Goal: Task Accomplishment & Management: Manage account settings

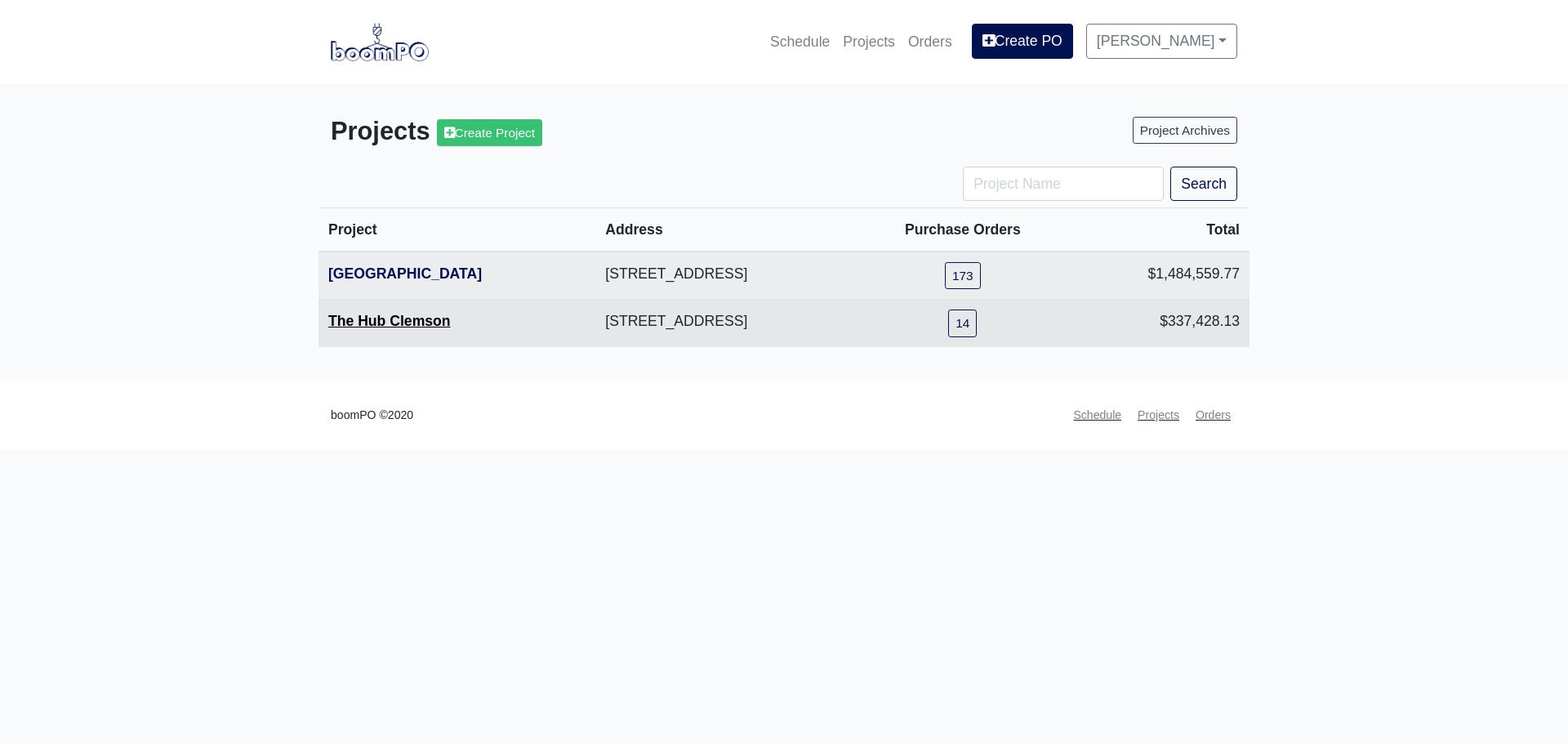
click at [355, 318] on link "The Hub Clemson" at bounding box center [390, 320] width 123 height 16
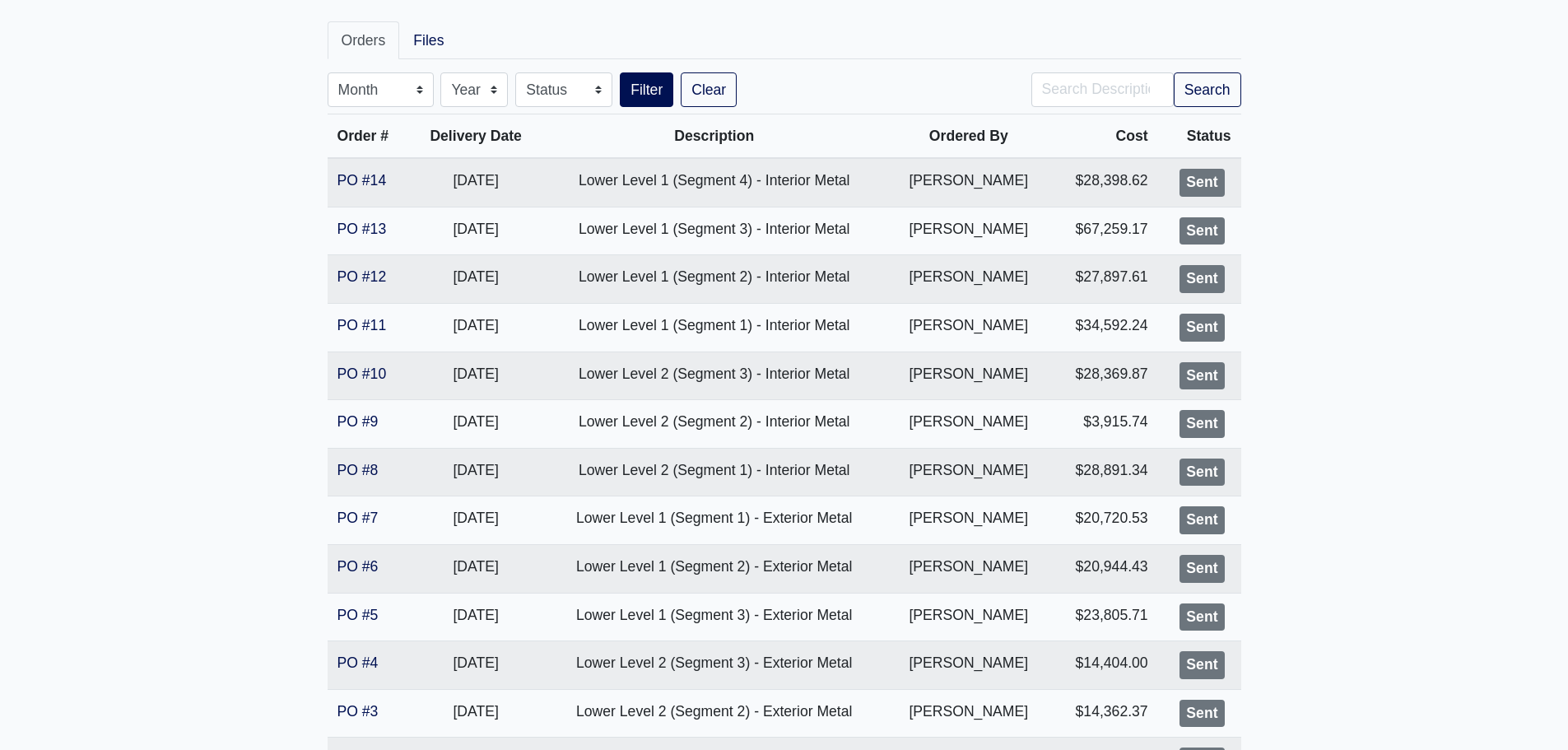
scroll to position [520, 0]
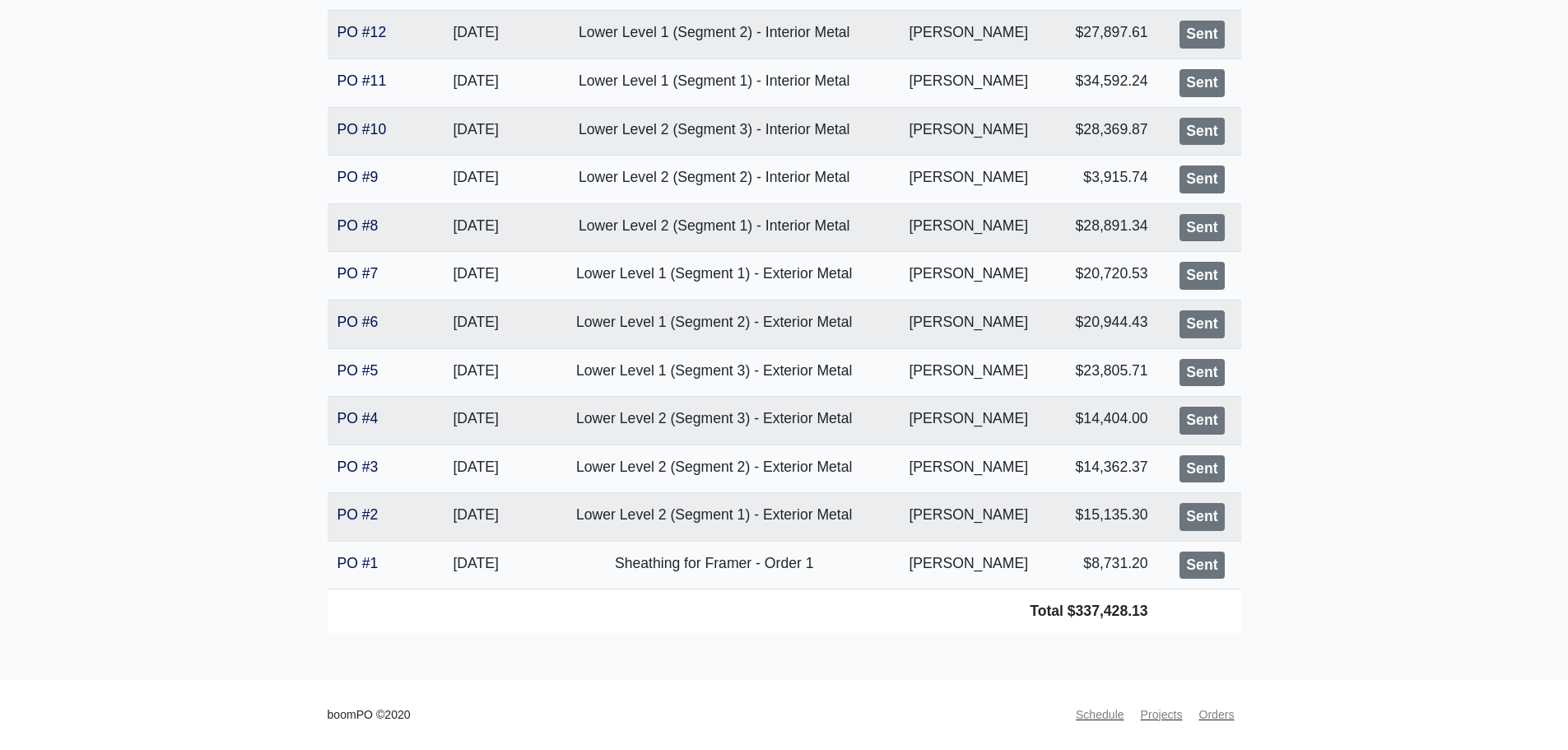
click at [289, 312] on main "The Hub Clemson Proj. Ref. No: [PHONE_NUMBER] Keowee Trail Clemson, SC 29631 Co…" at bounding box center [784, 122] width 1568 height 1115
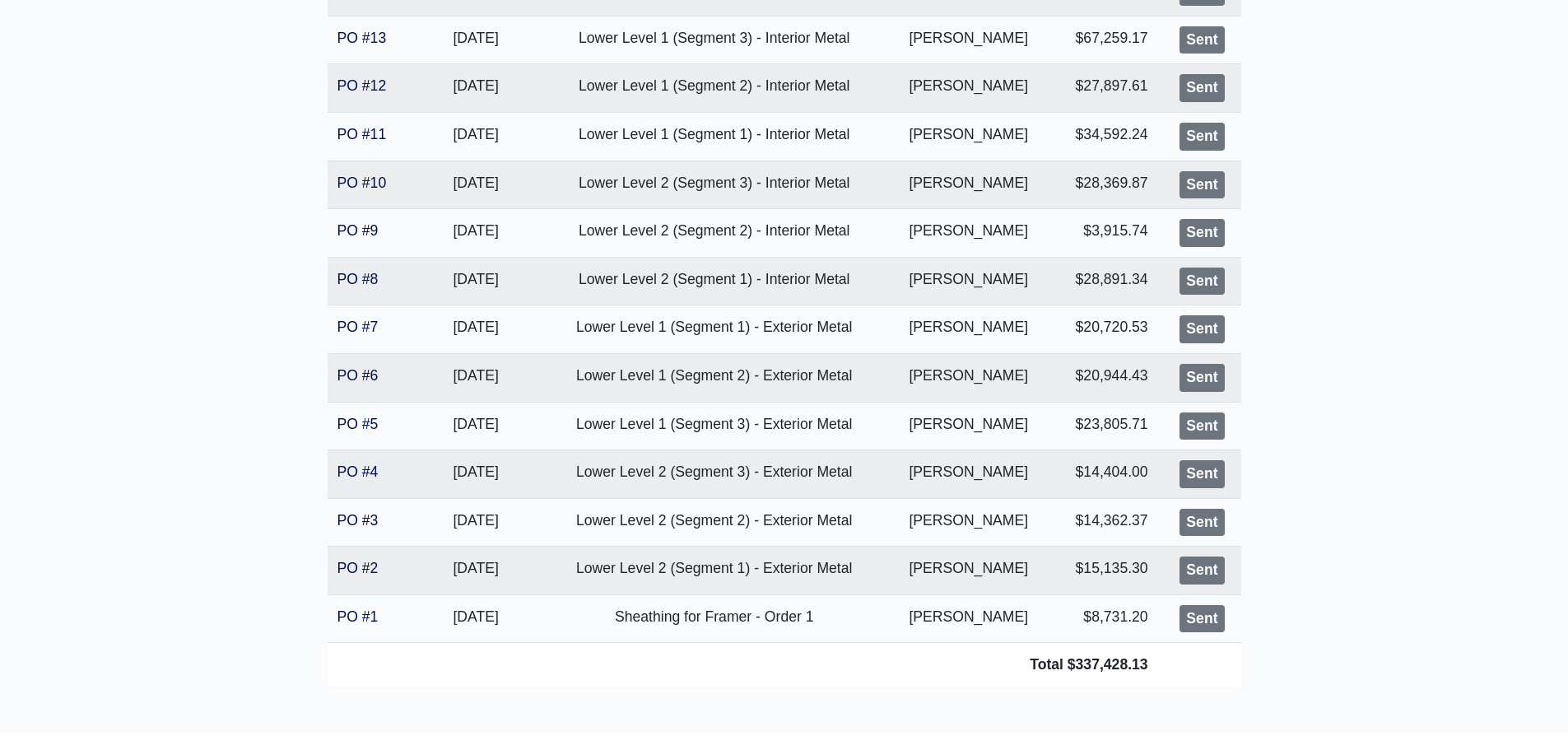
scroll to position [438, 0]
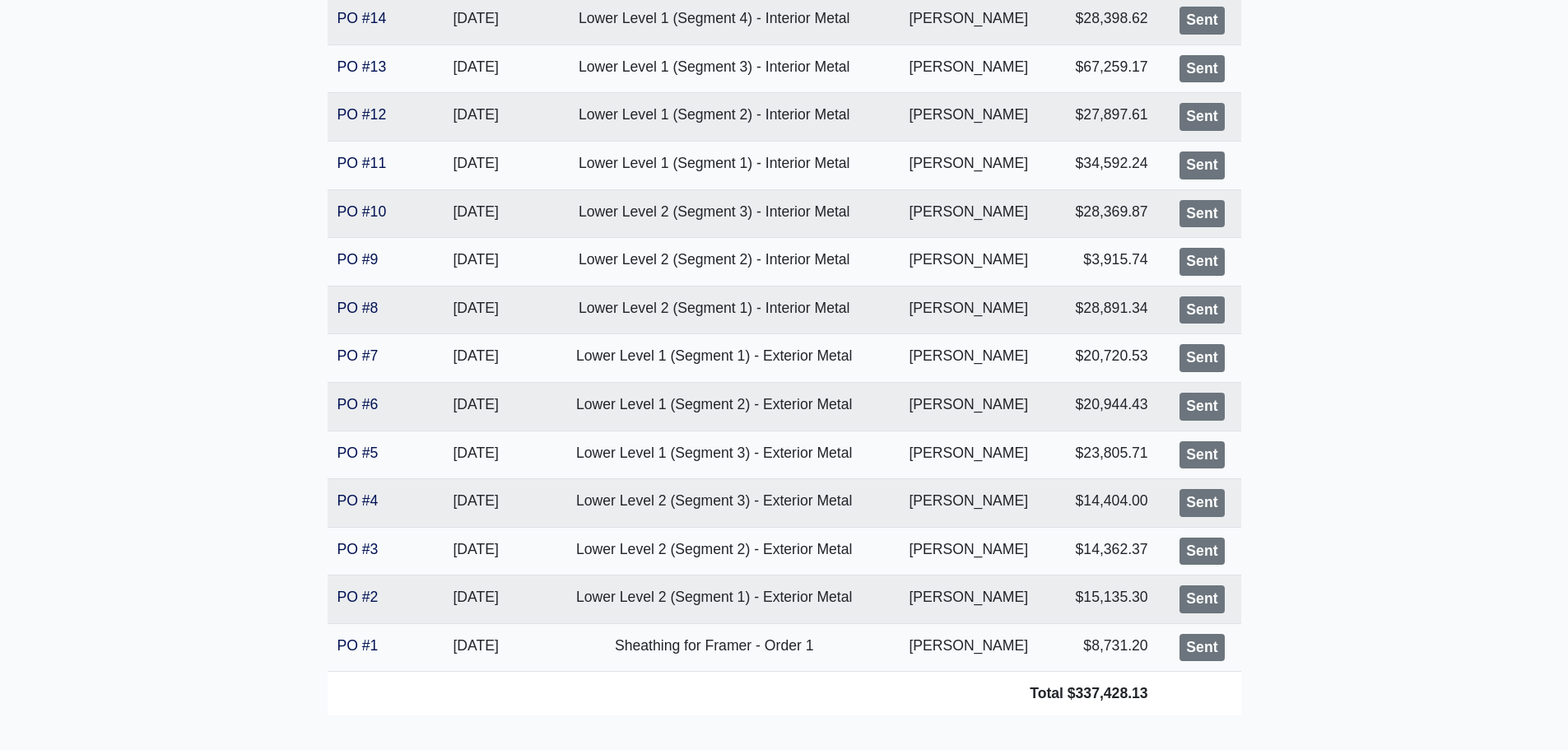
click at [199, 440] on main "The Hub Clemson Proj. Ref. No: [PHONE_NUMBER] Keowee Trail Clemson, SC 29631 Co…" at bounding box center [784, 204] width 1568 height 1115
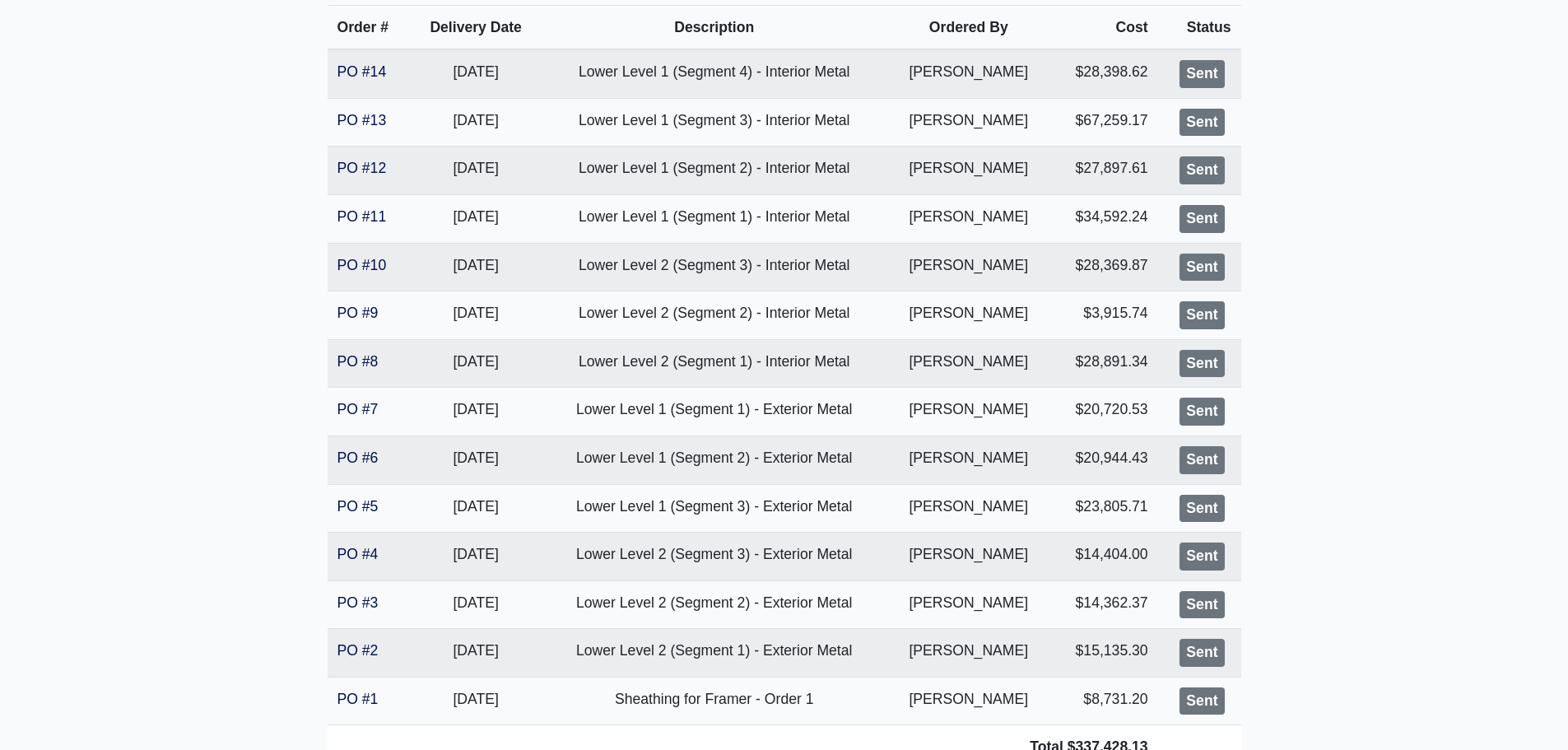
scroll to position [355, 0]
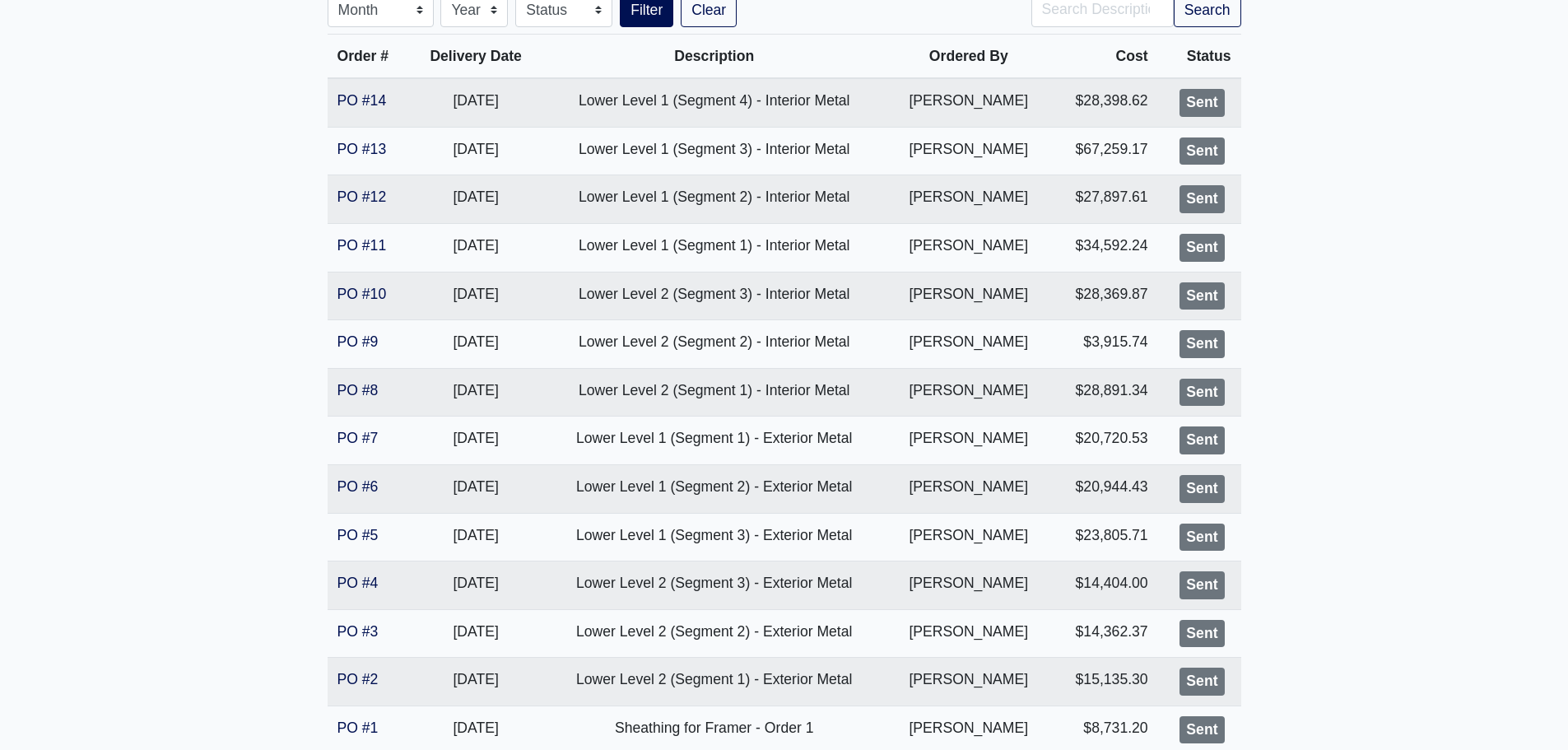
click at [1311, 168] on main "The Hub Clemson Proj. Ref. No: [PHONE_NUMBER] Keowee Trail Clemson, SC 29631 Co…" at bounding box center [784, 286] width 1568 height 1115
click at [1255, 201] on main "The Hub Clemson Proj. Ref. No: 80-0976 200 Keowee Trail Clemson, SC 29631 Count…" at bounding box center [784, 286] width 1568 height 1115
click at [196, 341] on main "The Hub Clemson Proj. Ref. No: 80-0976 200 Keowee Trail Clemson, SC 29631 Count…" at bounding box center [784, 286] width 1568 height 1115
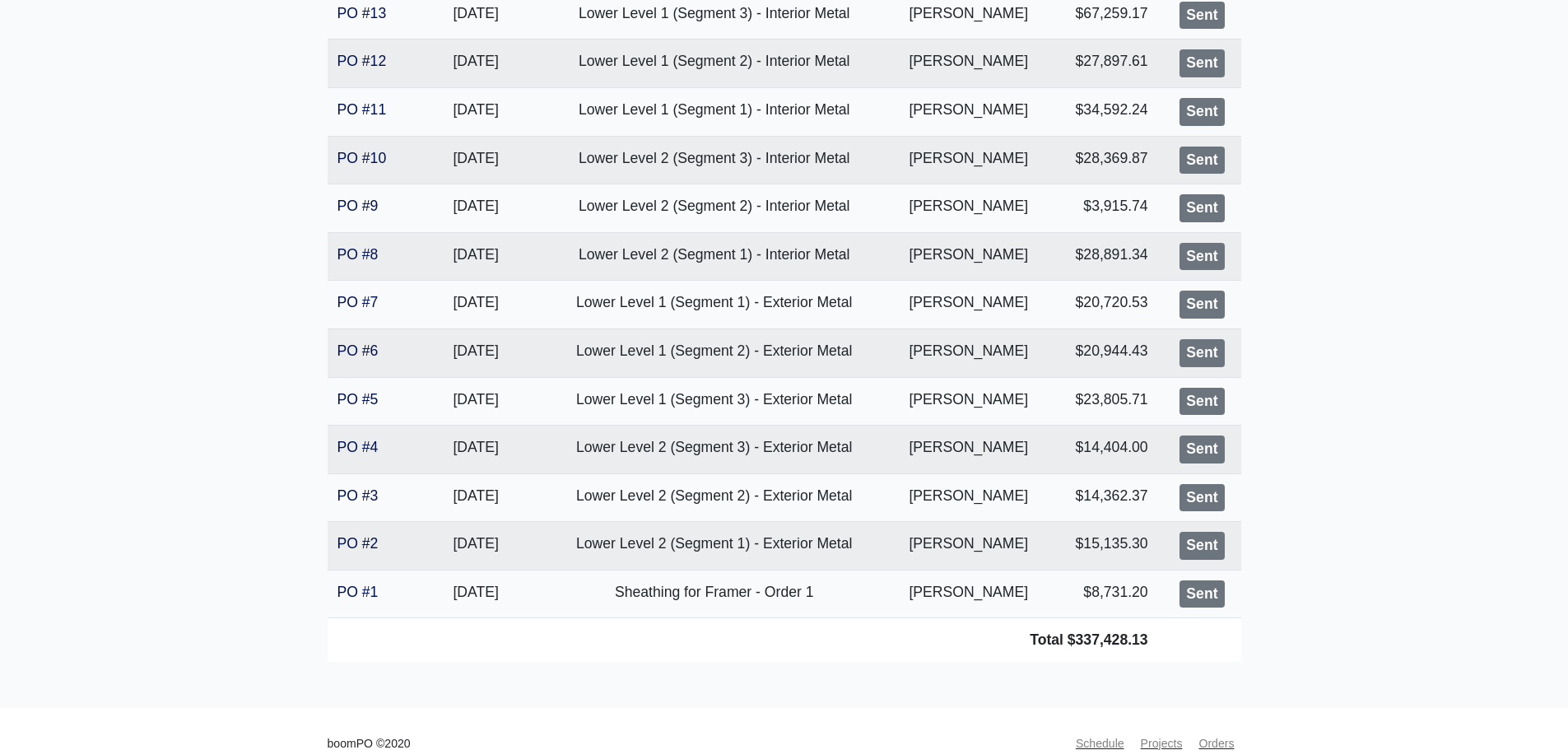
scroll to position [520, 0]
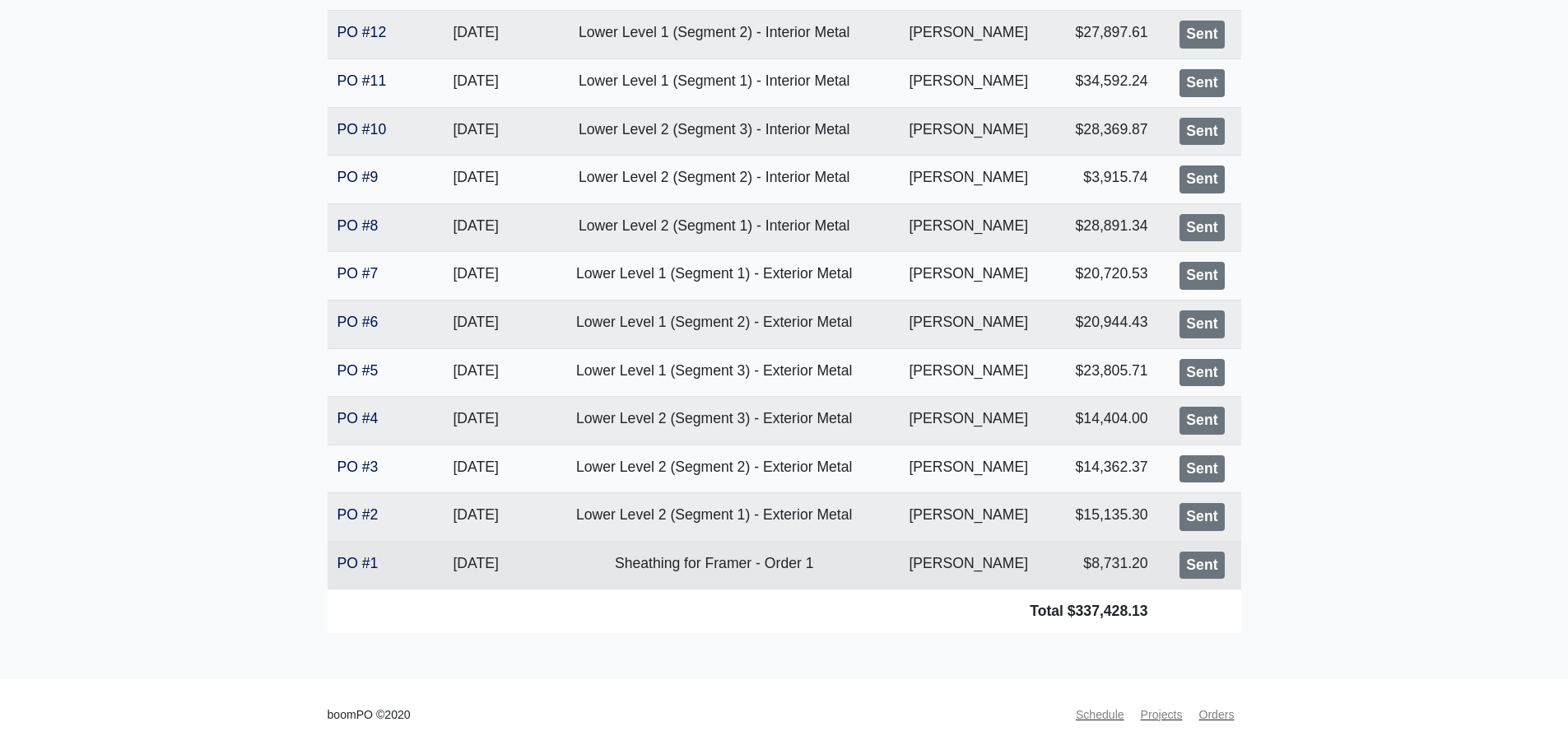
click at [349, 571] on td "PO #1" at bounding box center [369, 565] width 84 height 49
click at [347, 568] on link "PO #1" at bounding box center [357, 563] width 41 height 16
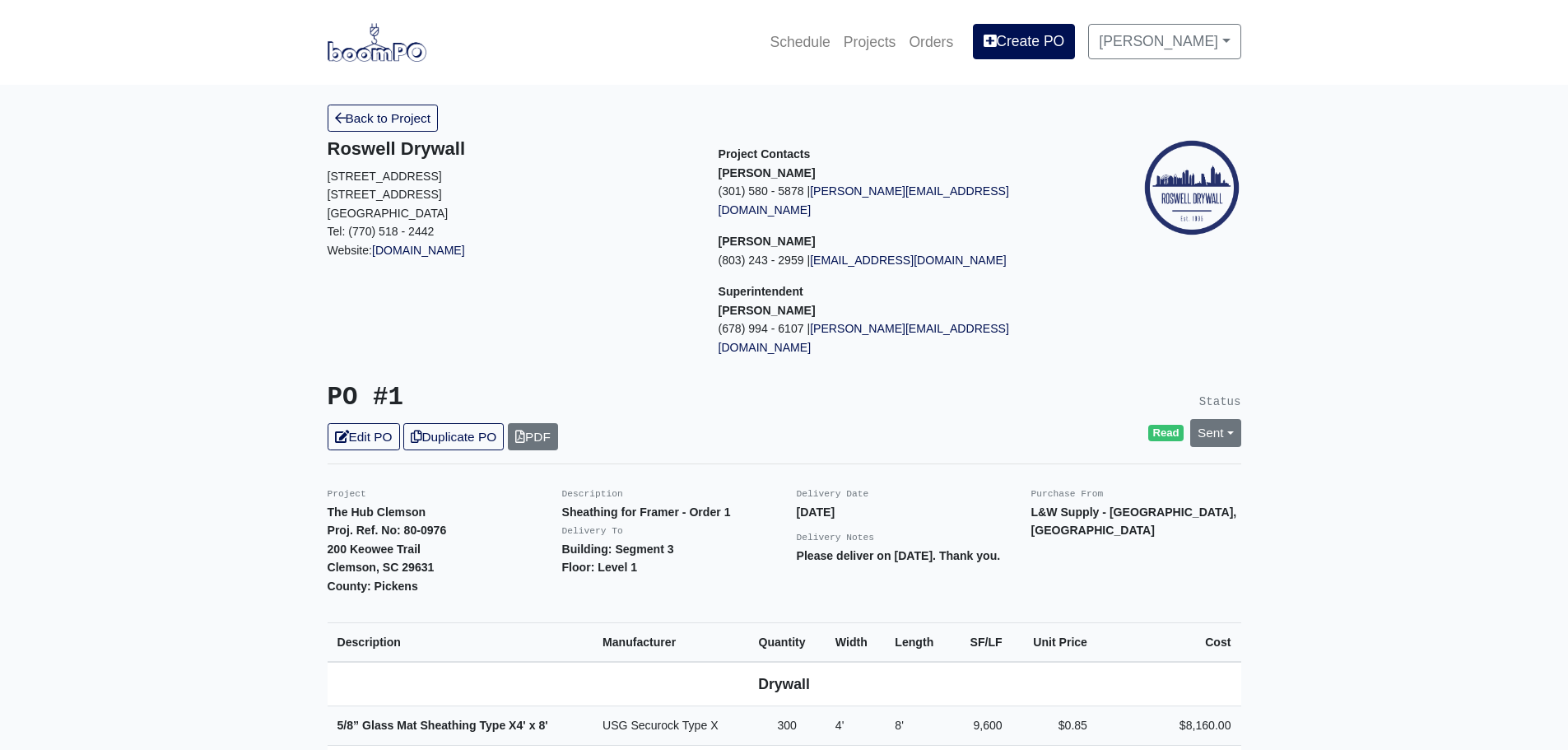
click at [392, 117] on link "Back to Project" at bounding box center [383, 118] width 111 height 27
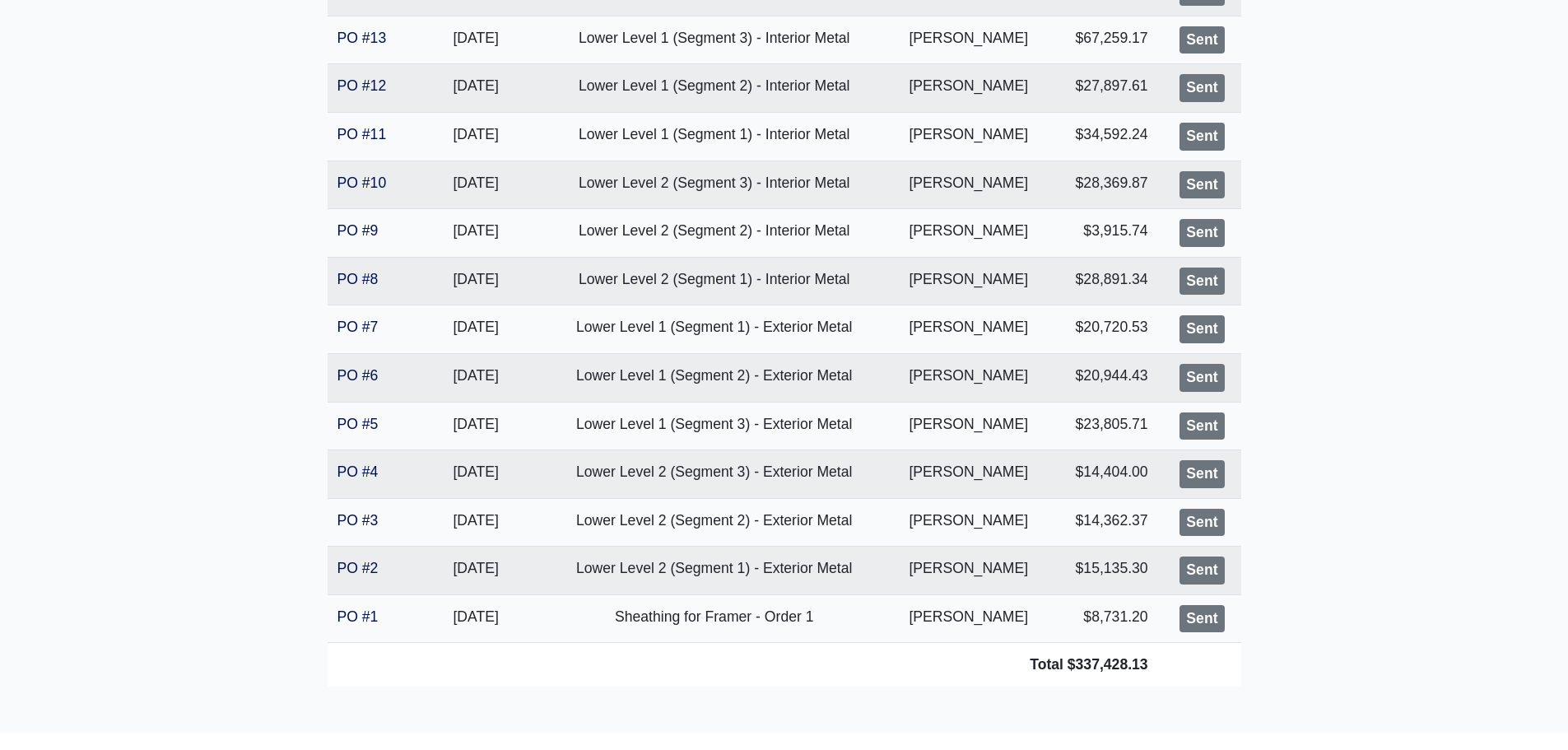
scroll to position [438, 0]
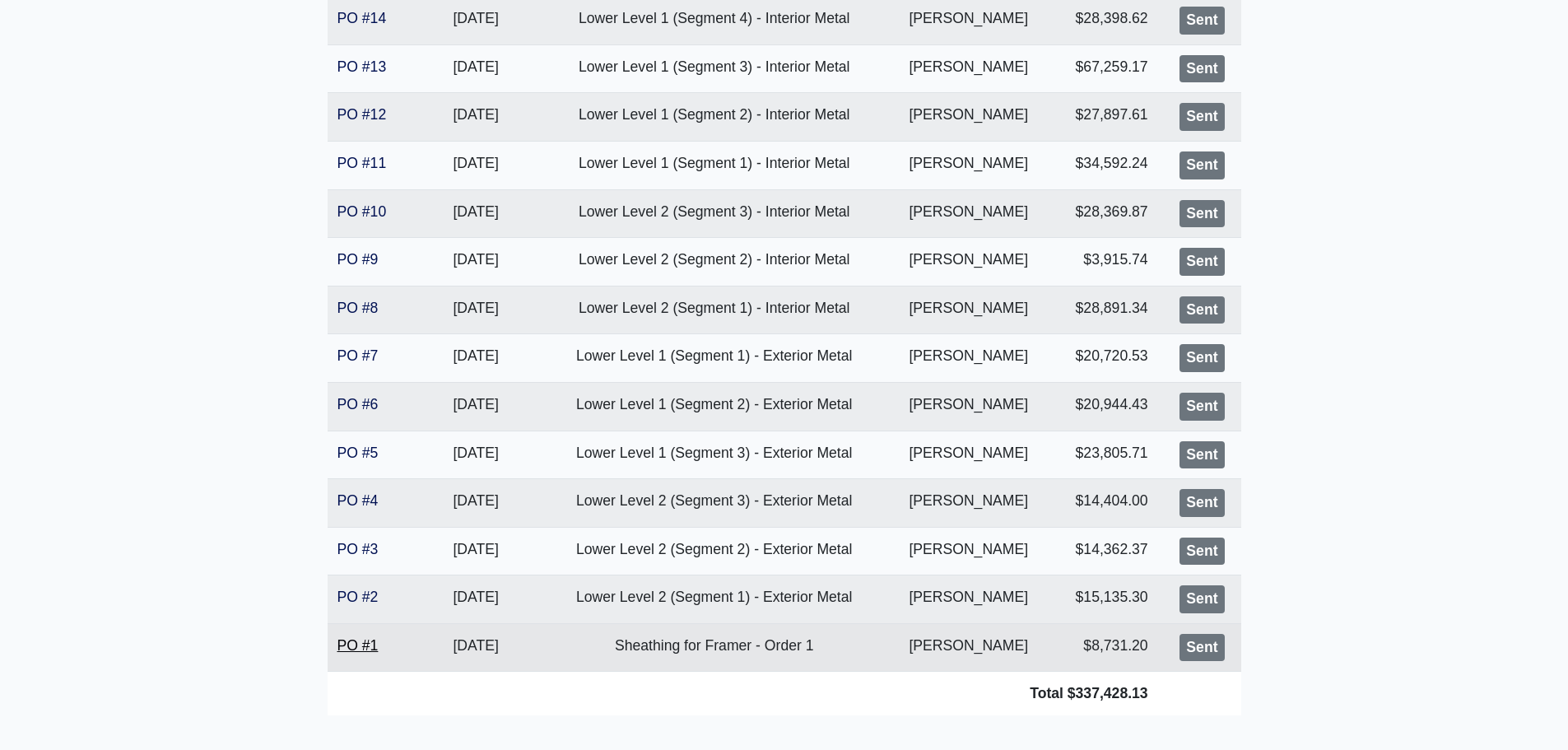
click at [351, 653] on link "PO #1" at bounding box center [357, 644] width 41 height 16
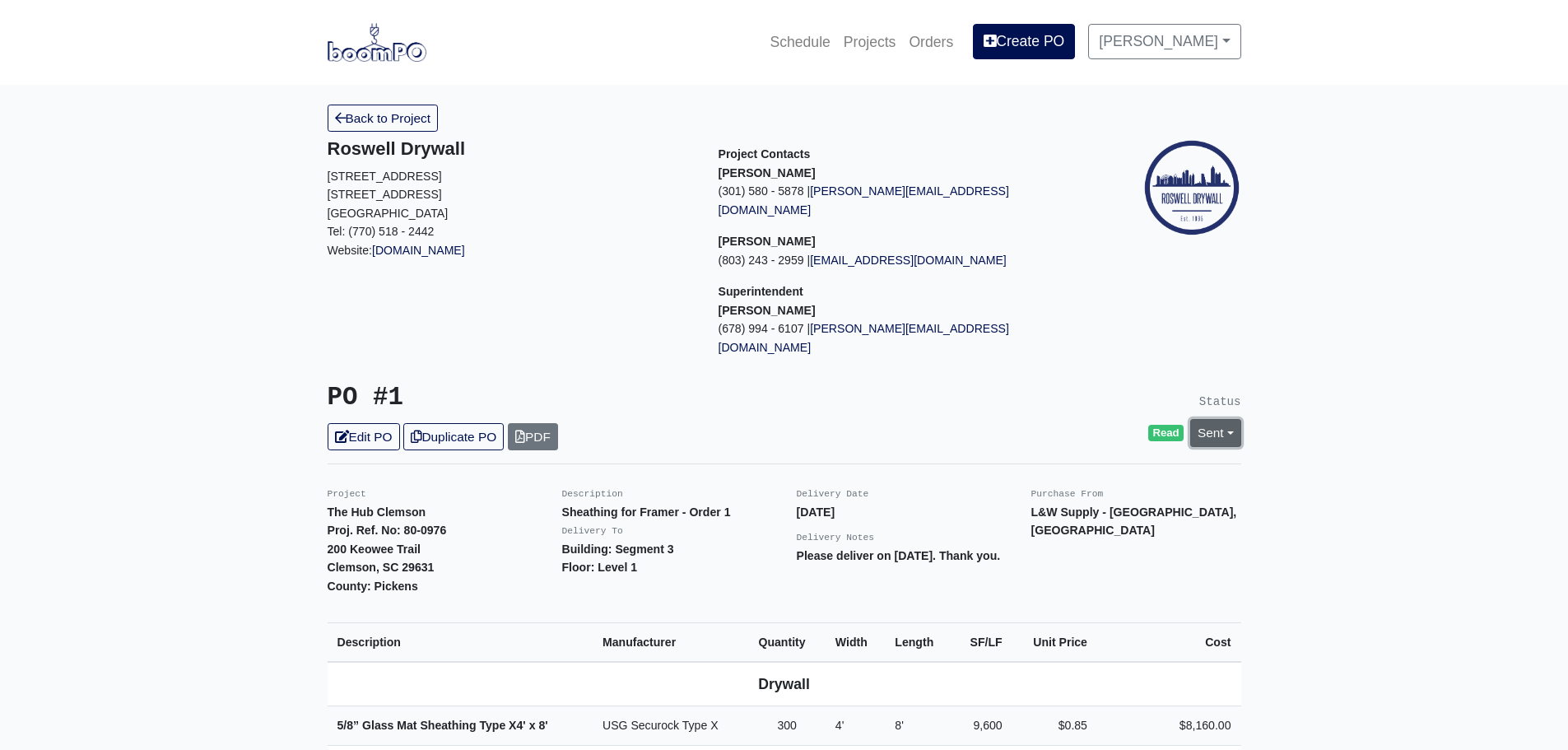
click at [1209, 419] on link "Sent" at bounding box center [1215, 432] width 51 height 27
click at [1112, 509] on link "Complete" at bounding box center [1121, 521] width 245 height 26
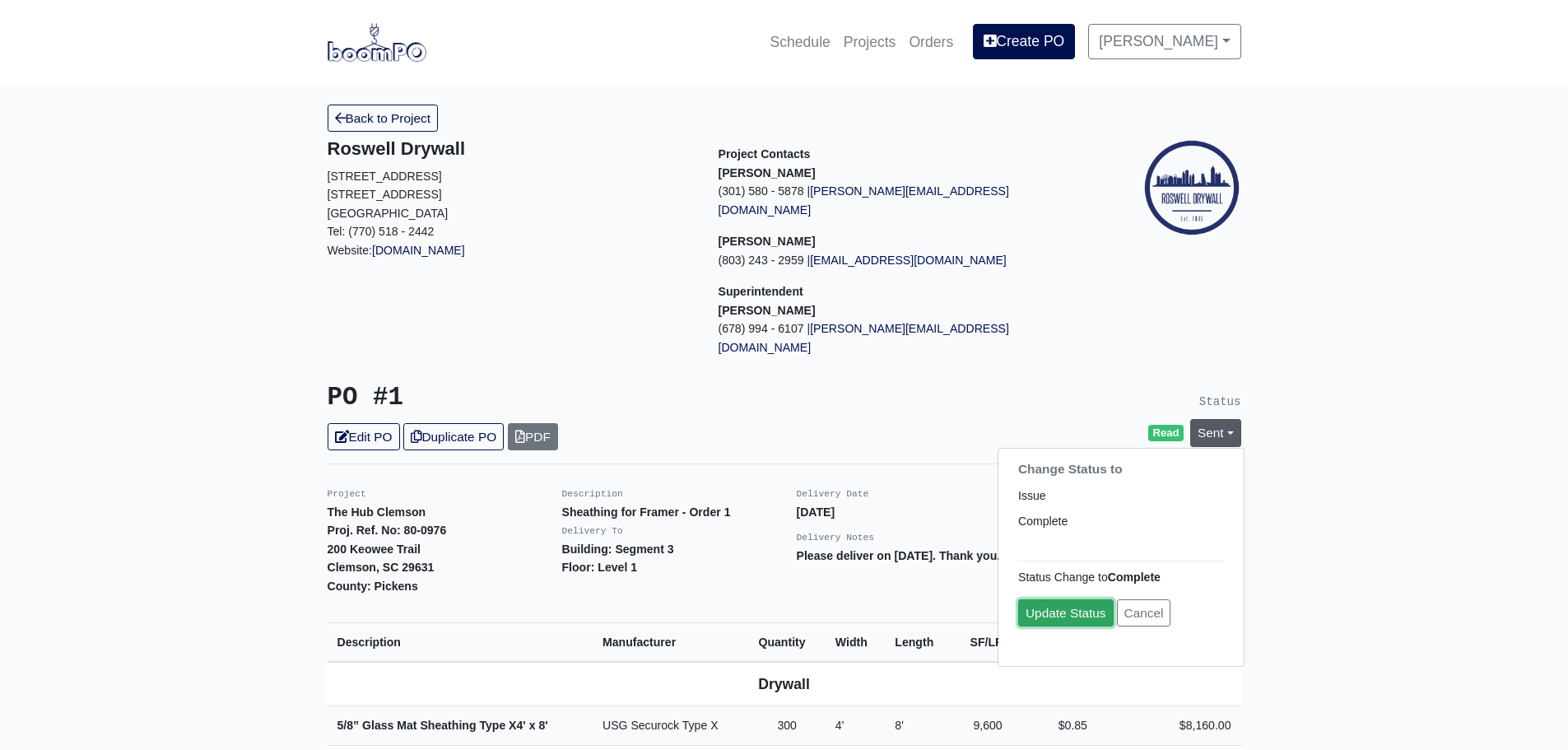
click at [1044, 600] on link "Update Status" at bounding box center [1065, 614] width 95 height 27
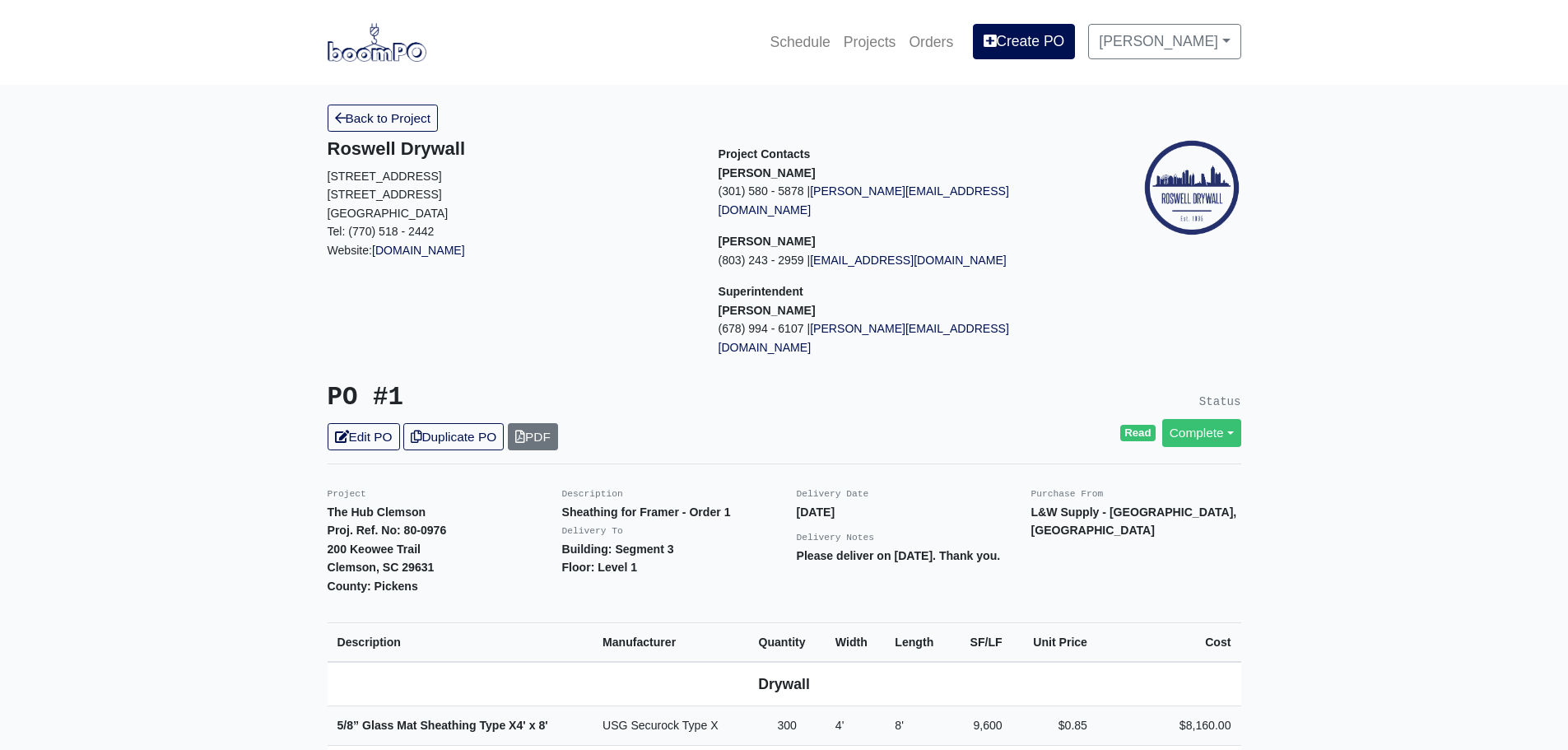
click at [338, 112] on icon at bounding box center [340, 118] width 11 height 12
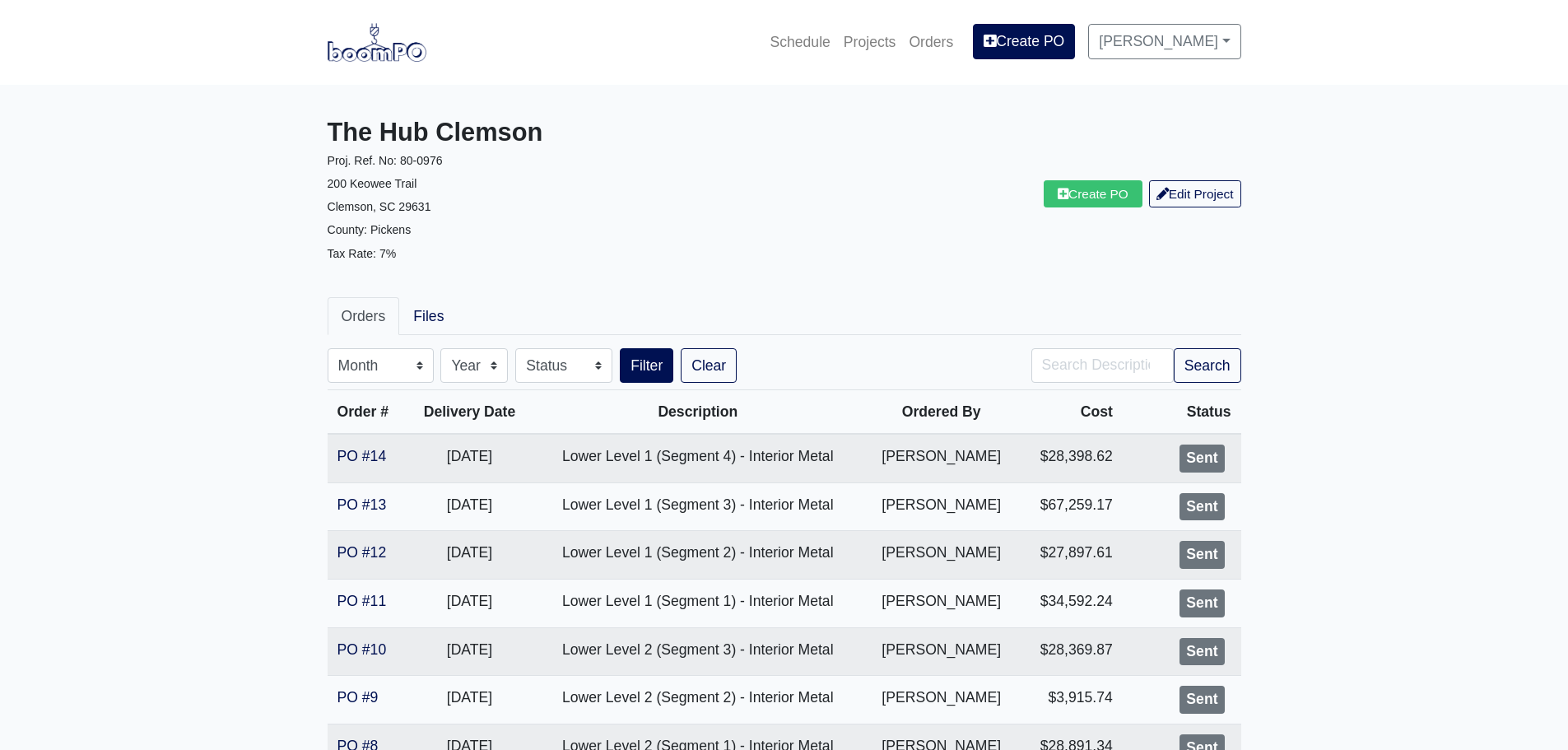
click at [1308, 343] on main "The Hub Clemson Proj. Ref. No: 80-0976 200 Keowee Trail Clemson, SC 29631 Count…" at bounding box center [784, 641] width 1568 height 1115
